Goal: Book appointment/travel/reservation

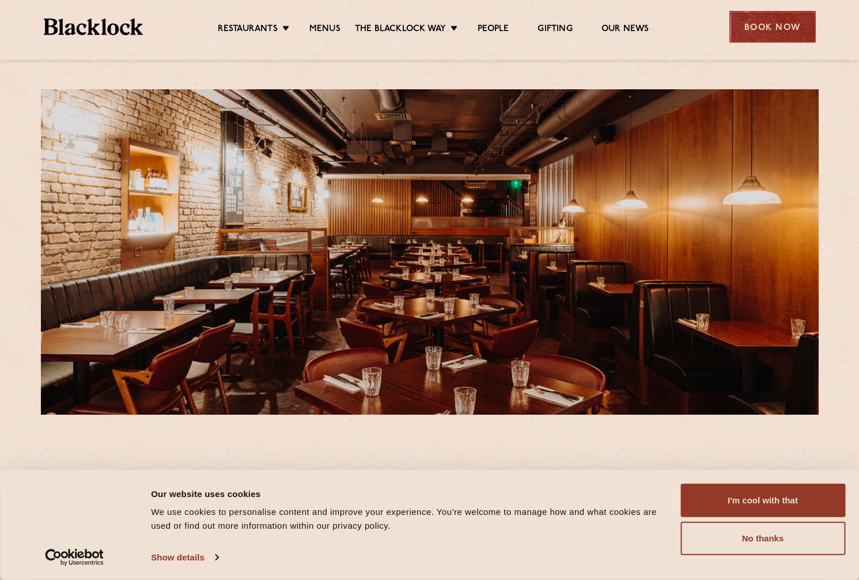
click at [778, 35] on div "Book Now" at bounding box center [772, 27] width 86 height 32
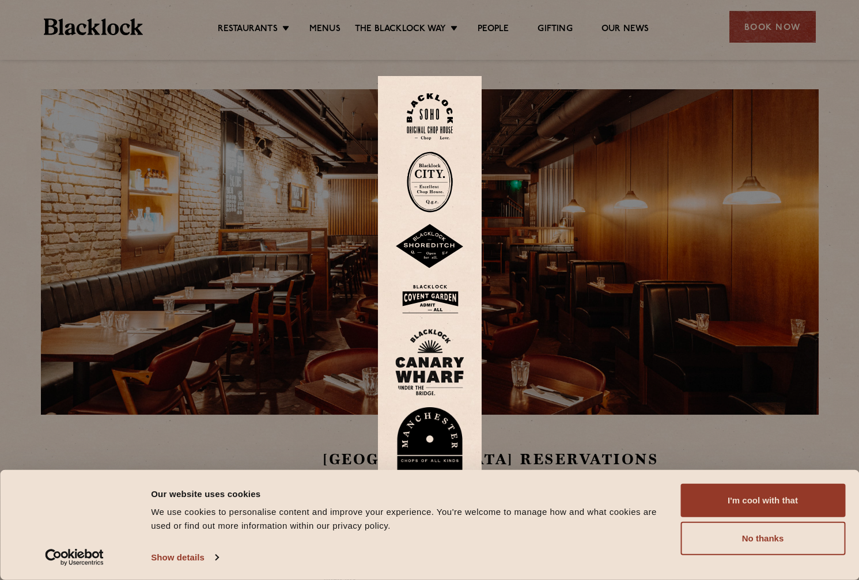
click at [432, 294] on img at bounding box center [429, 299] width 69 height 37
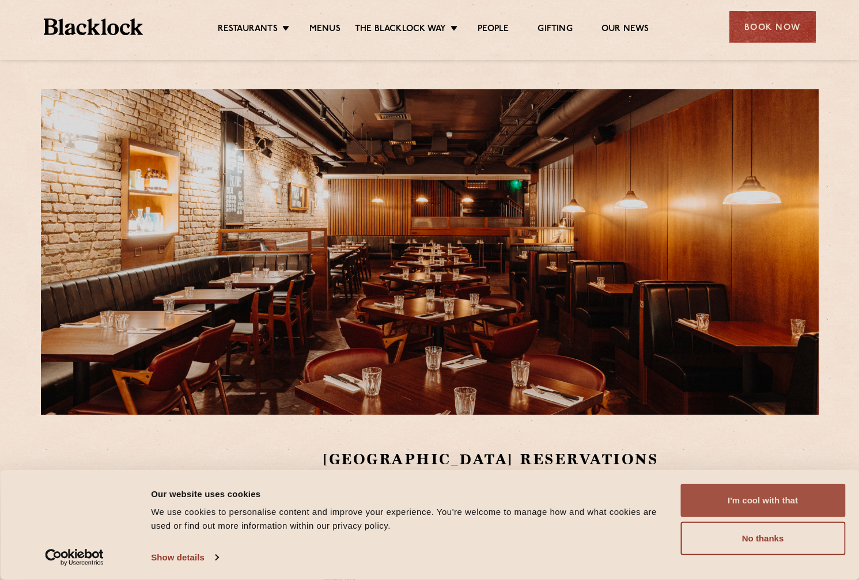
click at [763, 502] on button "I'm cool with that" at bounding box center [762, 500] width 165 height 33
